Goal: Transaction & Acquisition: Purchase product/service

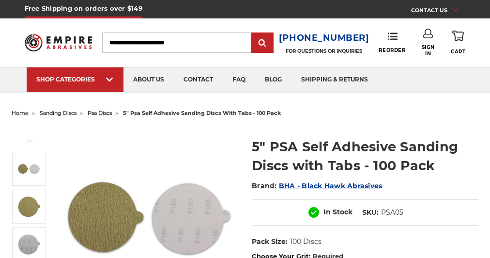
select select "***"
